Goal: Task Accomplishment & Management: Use online tool/utility

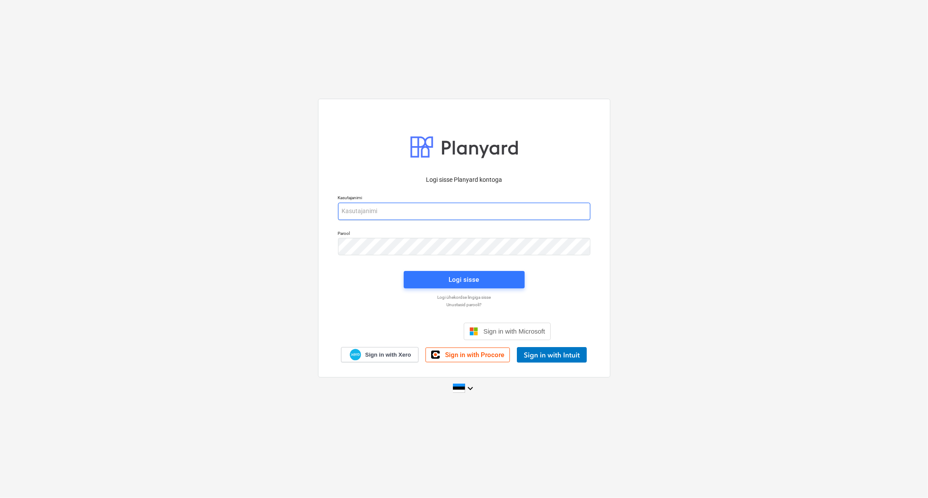
click at [432, 207] on input "email" at bounding box center [464, 211] width 252 height 17
type input "[EMAIL_ADDRESS][MEDICAL_DATA][DOMAIN_NAME]"
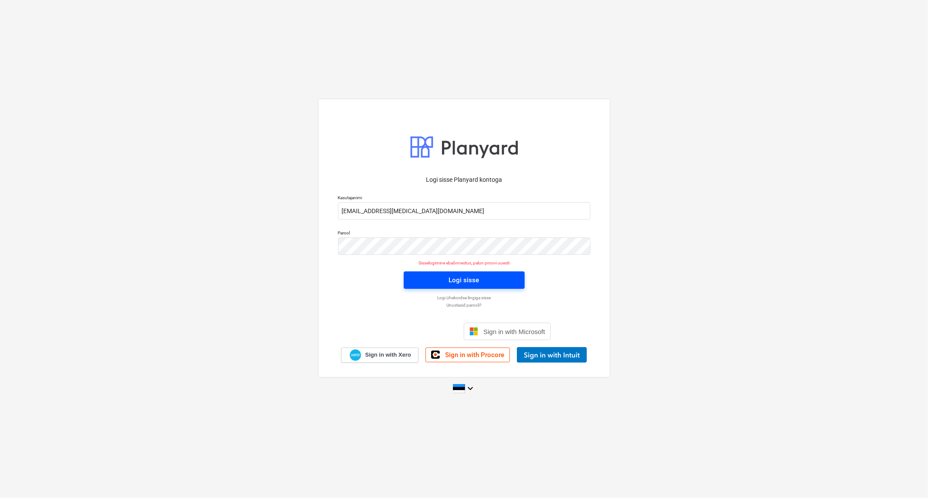
click at [432, 276] on span "Logi sisse" at bounding box center [464, 279] width 100 height 11
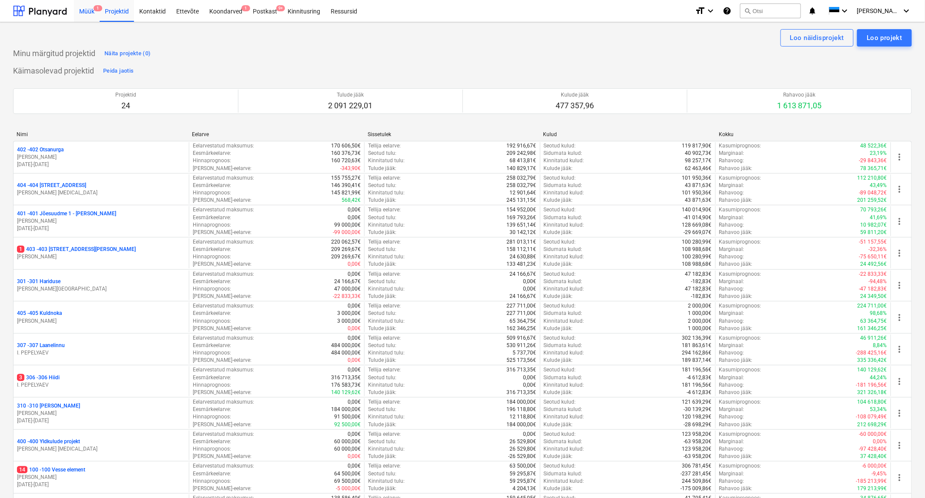
click at [88, 9] on div "Müük 1" at bounding box center [87, 11] width 26 height 22
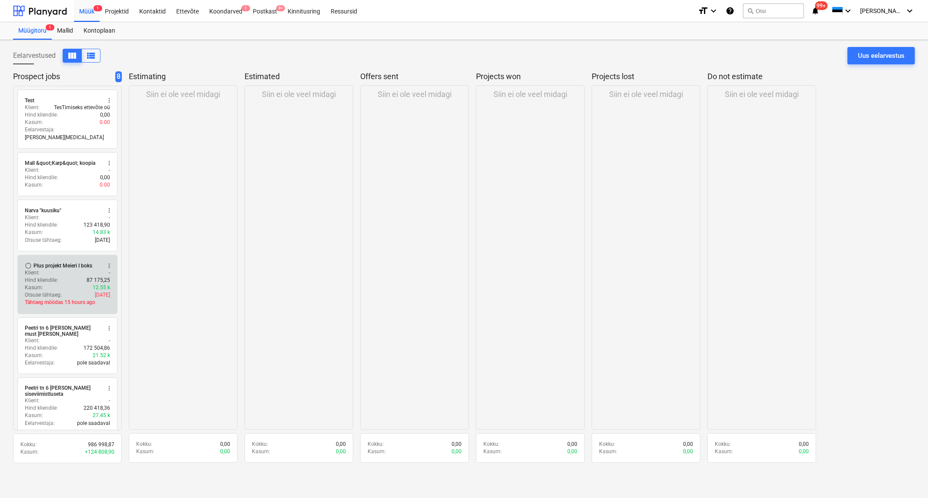
click at [69, 262] on div "Plus projekt Meieri I boks" at bounding box center [62, 265] width 59 height 7
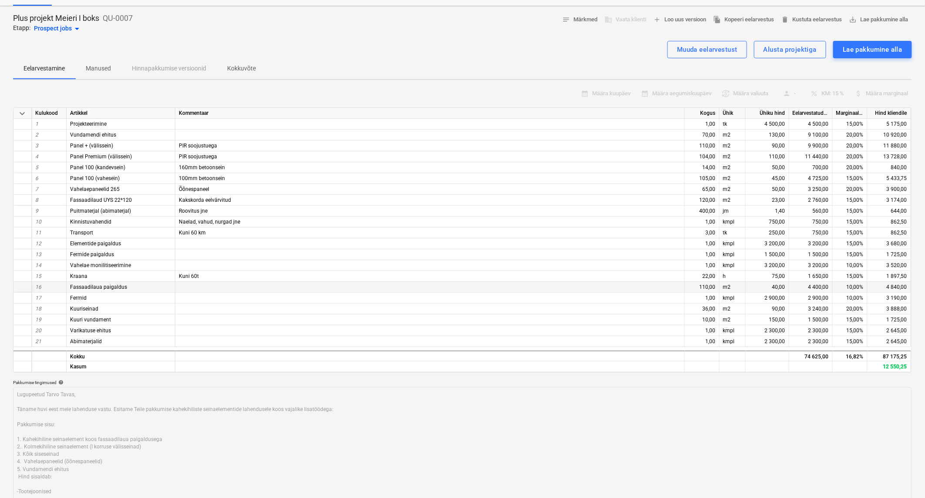
scroll to position [35, 0]
click at [774, 185] on div "50,00" at bounding box center [768, 188] width 44 height 11
click at [778, 284] on div "40,00" at bounding box center [768, 286] width 44 height 11
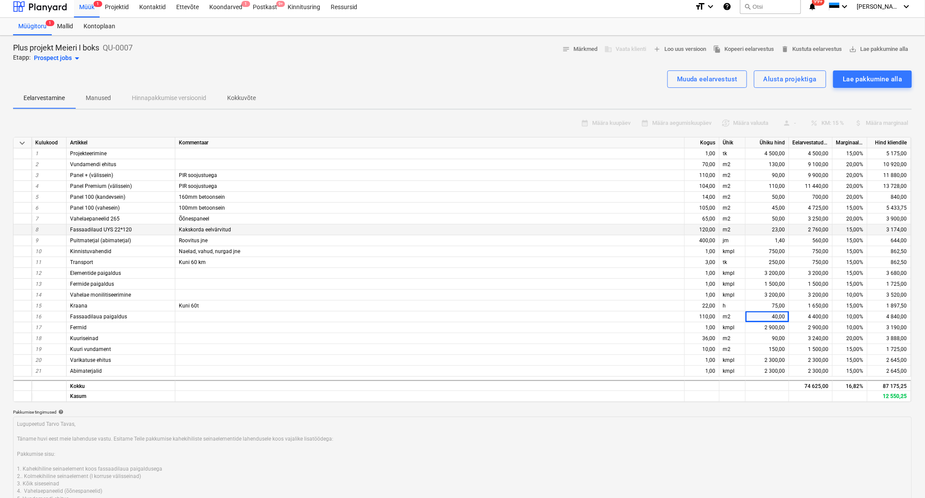
scroll to position [0, 0]
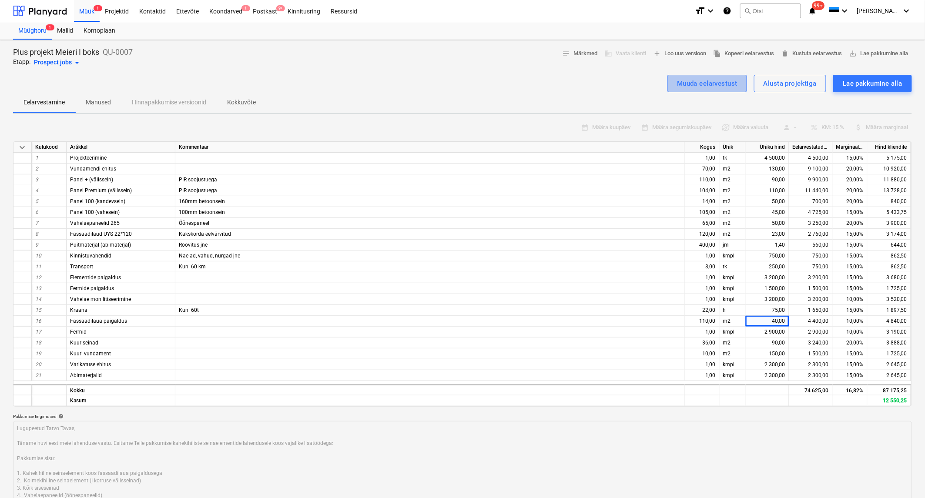
click at [720, 82] on div "Muuda eelarvestust" at bounding box center [707, 83] width 60 height 11
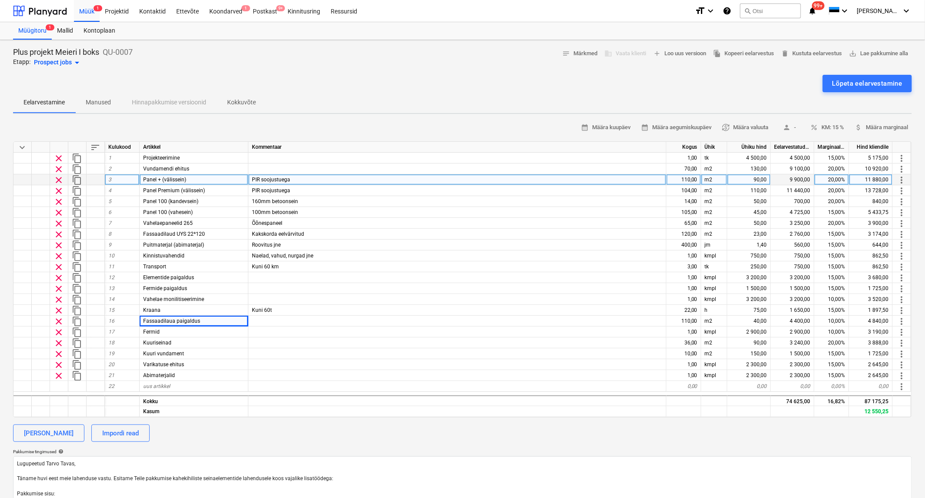
click at [762, 179] on div "90,00" at bounding box center [749, 179] width 44 height 11
type input "80"
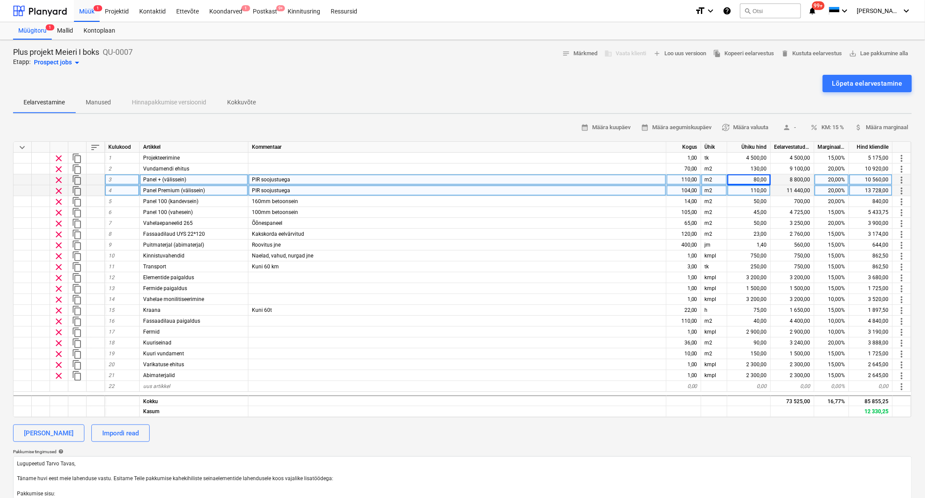
click at [755, 191] on div "110,00" at bounding box center [749, 190] width 44 height 11
type input "90"
click at [760, 174] on div "80,00" at bounding box center [749, 179] width 44 height 11
type input "75"
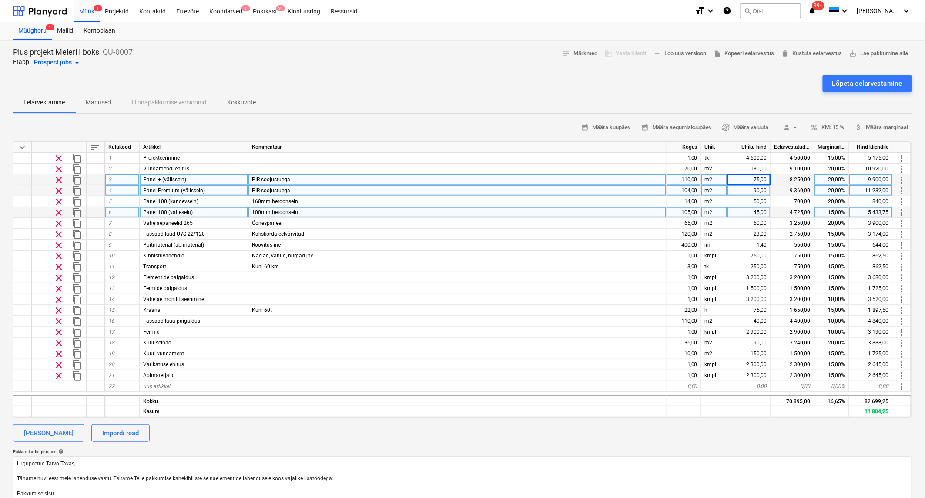
click at [759, 210] on div "45,00" at bounding box center [749, 212] width 44 height 11
type input "40"
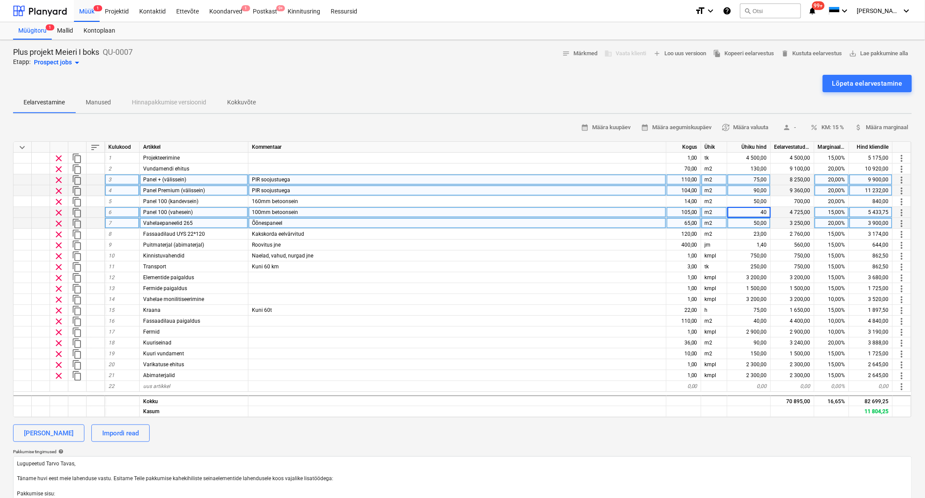
click at [759, 221] on div "50,00" at bounding box center [749, 223] width 44 height 11
type input "40"
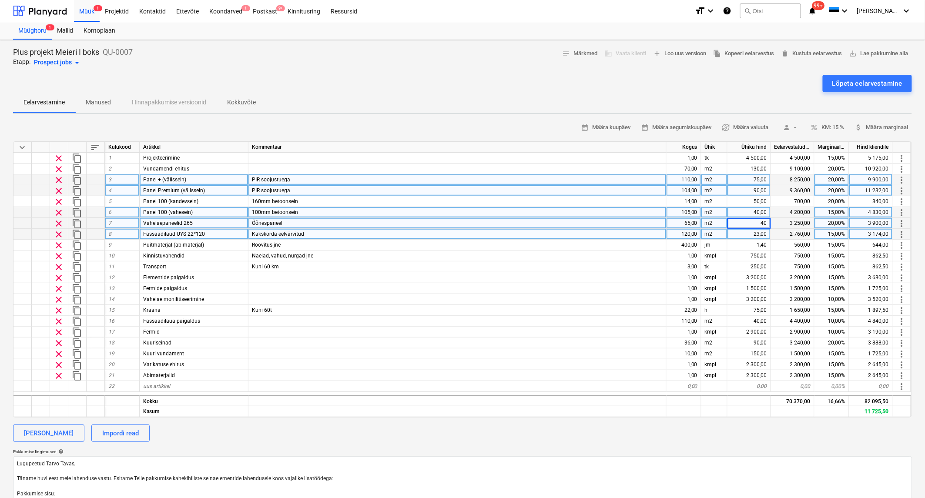
click at [756, 233] on div "23,00" at bounding box center [749, 234] width 44 height 11
click at [837, 221] on div "20,00%" at bounding box center [831, 223] width 35 height 11
type input "15"
click at [585, 433] on div "[PERSON_NAME] Impordi read" at bounding box center [462, 433] width 899 height 17
